Goal: Book appointment/travel/reservation

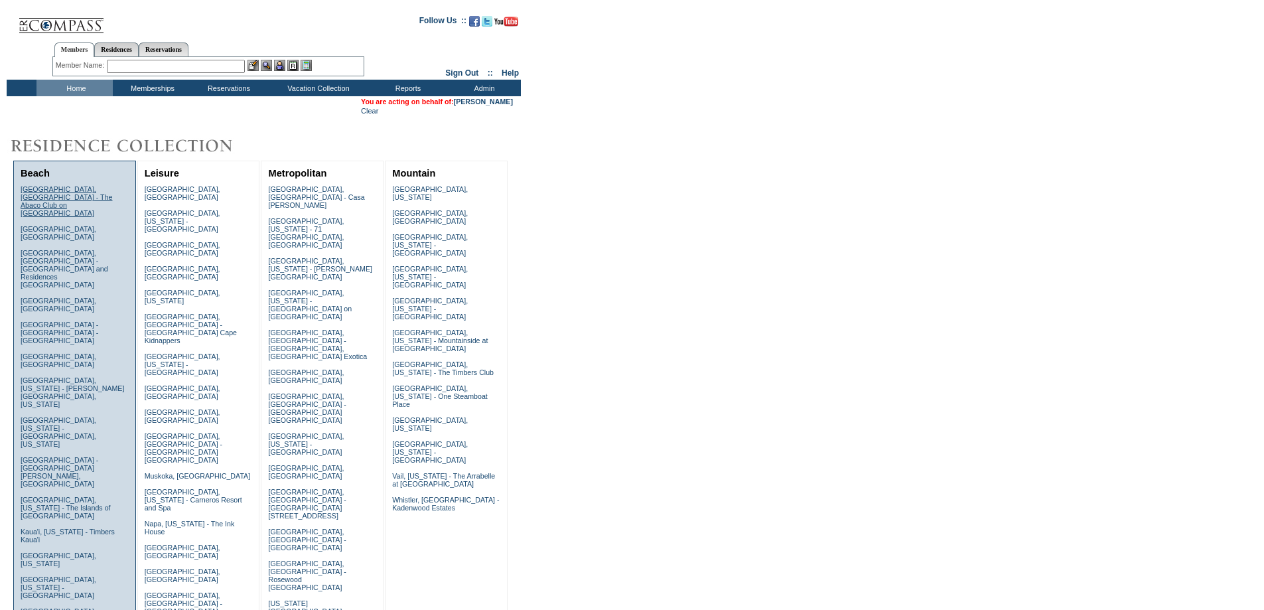
click at [61, 202] on link "[GEOGRAPHIC_DATA], [GEOGRAPHIC_DATA] - The Abaco Club on [GEOGRAPHIC_DATA]" at bounding box center [67, 201] width 92 height 32
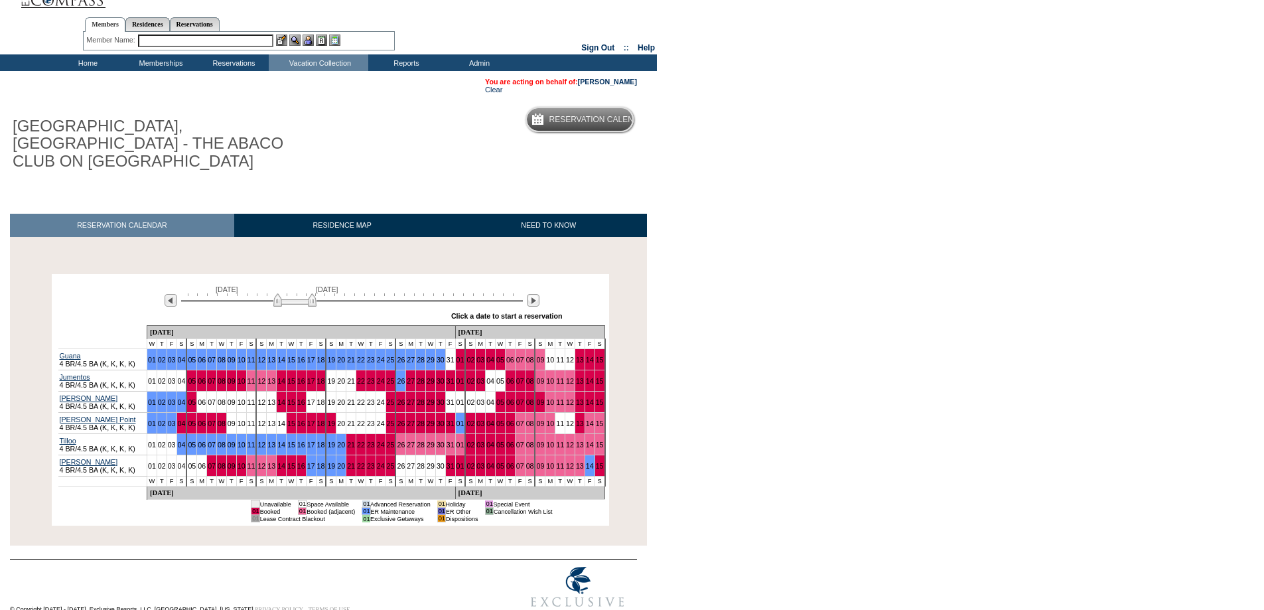
scroll to position [29, 0]
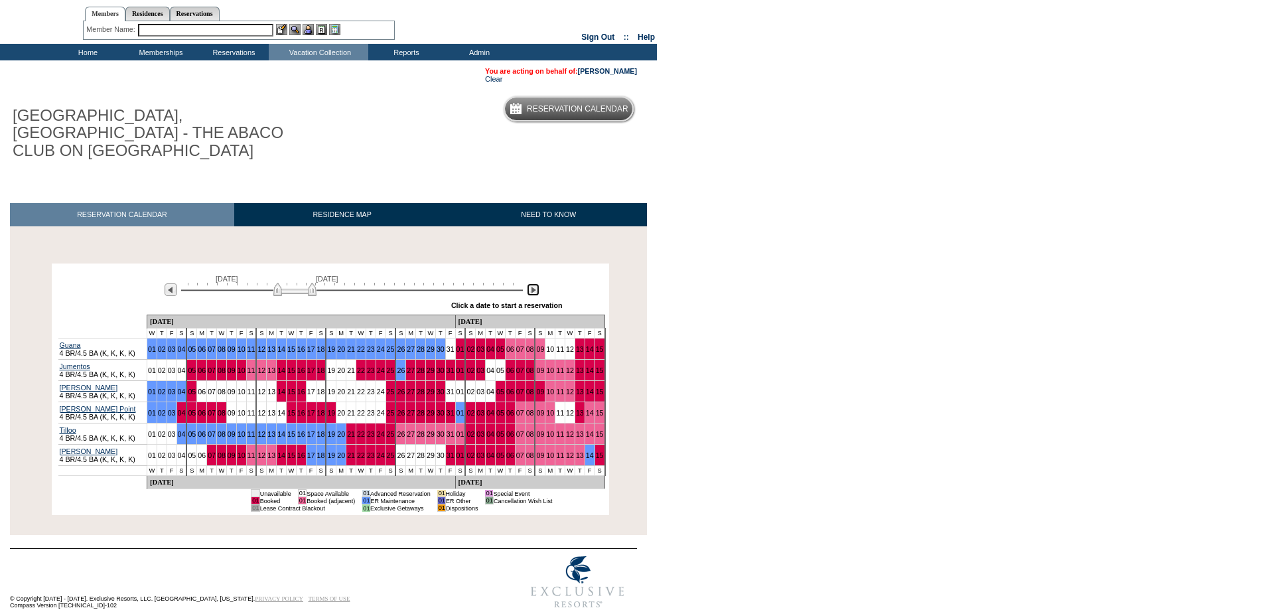
click at [530, 283] on img at bounding box center [533, 289] width 13 height 13
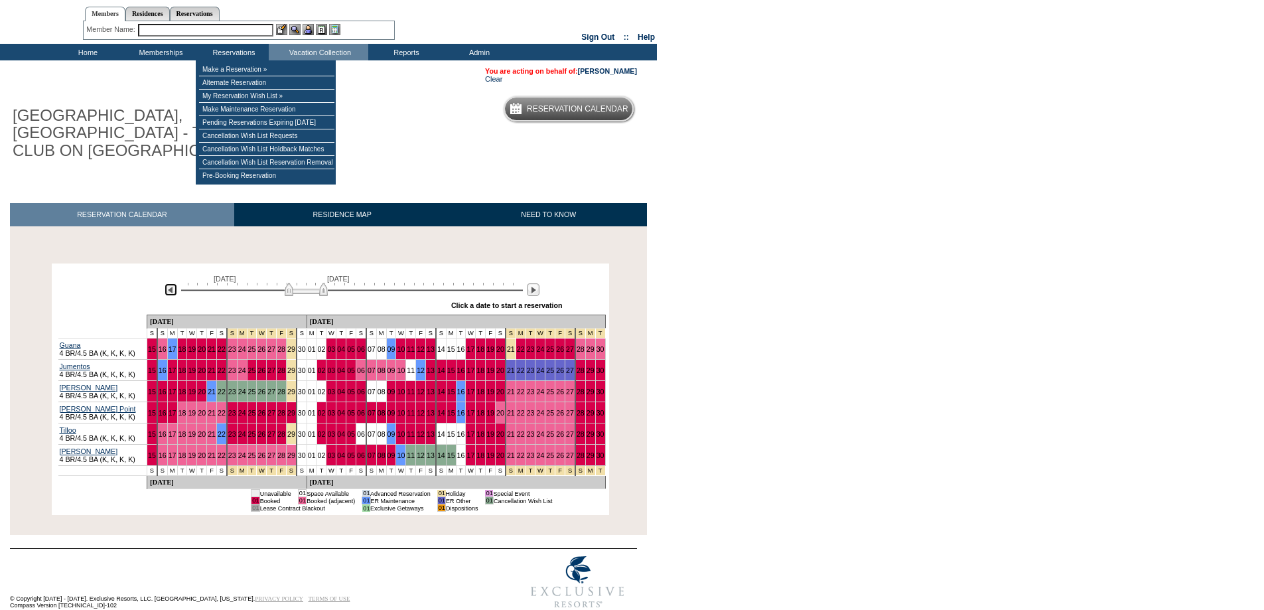
click at [168, 283] on img at bounding box center [171, 289] width 13 height 13
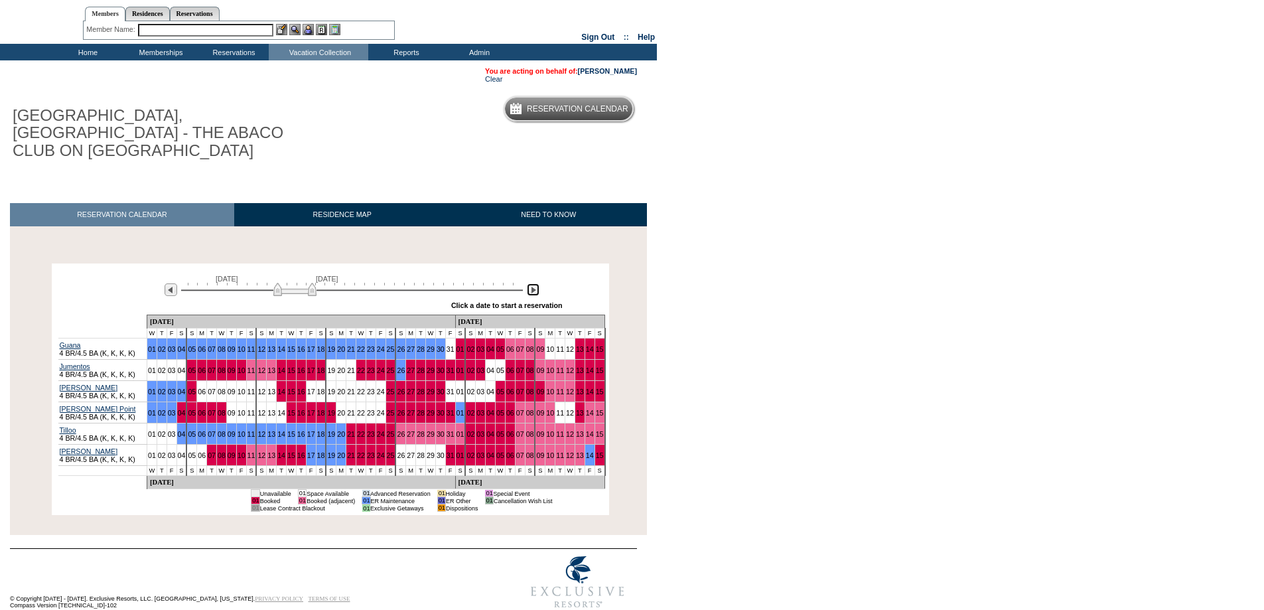
drag, startPoint x: 532, startPoint y: 274, endPoint x: 513, endPoint y: 182, distance: 94.1
click at [531, 283] on img at bounding box center [533, 289] width 13 height 13
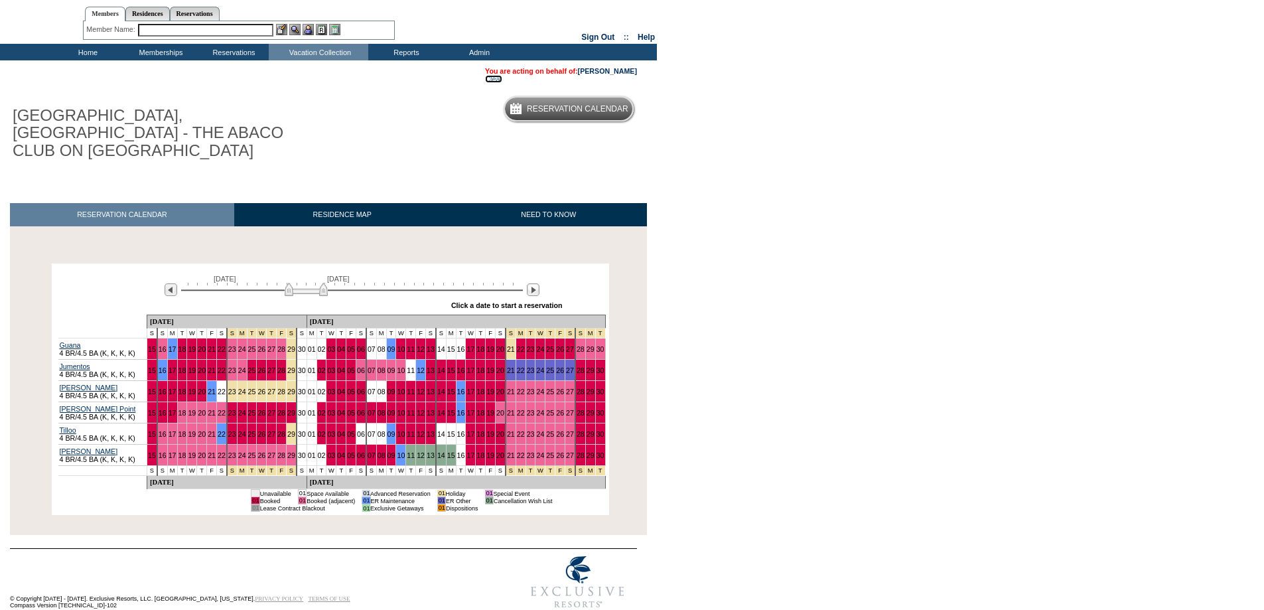
click at [485, 78] on link "Clear" at bounding box center [493, 79] width 17 height 8
